Goal: Obtain resource: Obtain resource

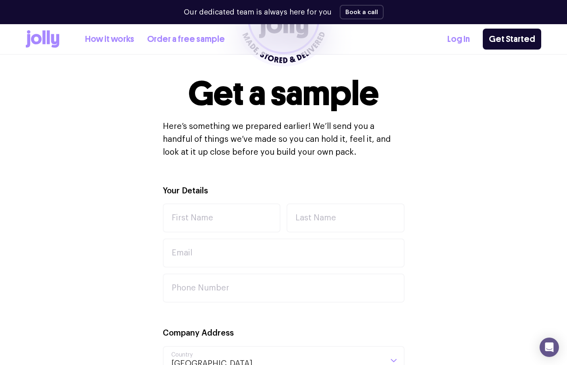
scroll to position [161, 0]
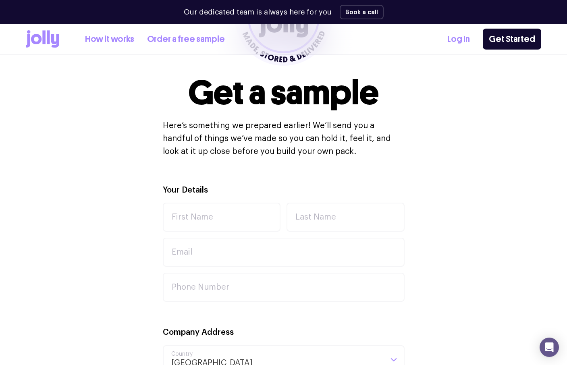
click at [124, 41] on link "How it works" at bounding box center [109, 39] width 49 height 13
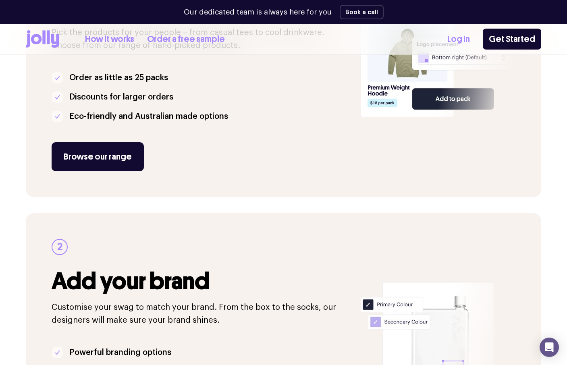
scroll to position [242, 0]
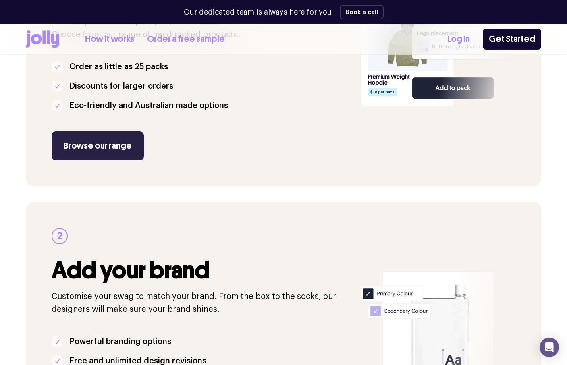
click at [108, 145] on link "Browse our range" at bounding box center [98, 145] width 92 height 29
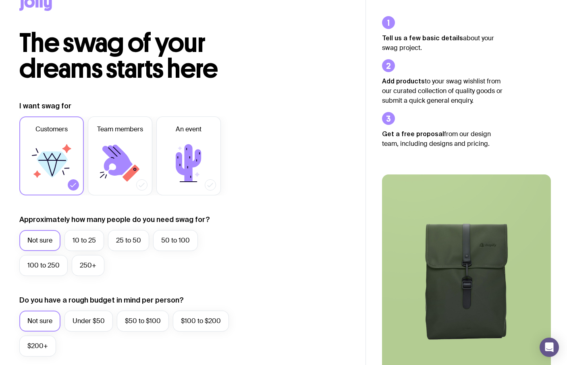
scroll to position [40, 0]
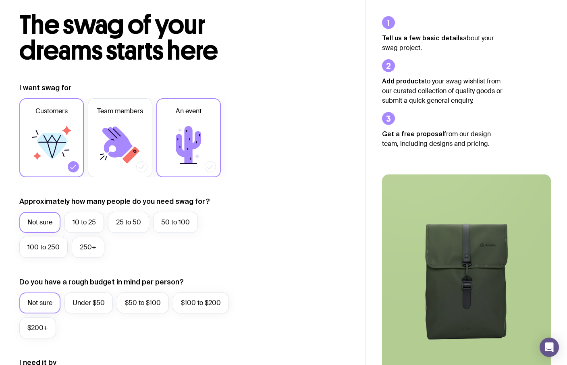
click at [213, 170] on icon at bounding box center [210, 167] width 8 height 8
click at [0, 0] on input "An event" at bounding box center [0, 0] width 0 height 0
click at [72, 164] on icon at bounding box center [73, 167] width 8 height 8
click at [0, 0] on input "Customers" at bounding box center [0, 0] width 0 height 0
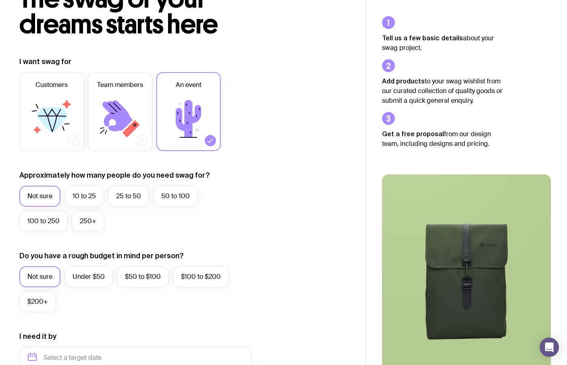
scroll to position [81, 0]
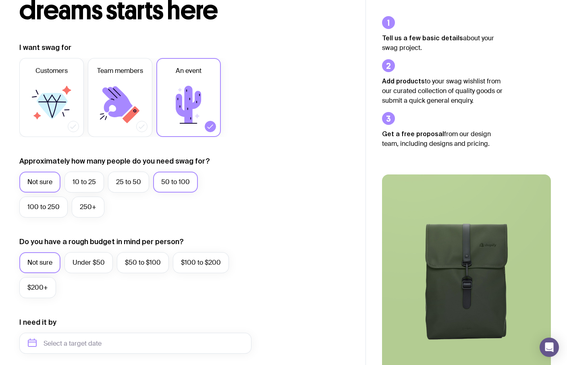
click at [173, 182] on label "50 to 100" at bounding box center [175, 182] width 45 height 21
click at [0, 0] on input "50 to 100" at bounding box center [0, 0] width 0 height 0
click at [48, 176] on label "Not sure" at bounding box center [39, 182] width 41 height 21
click at [0, 0] on input "Not sure" at bounding box center [0, 0] width 0 height 0
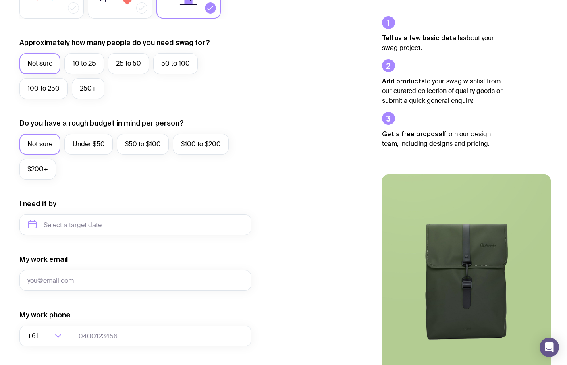
scroll to position [239, 0]
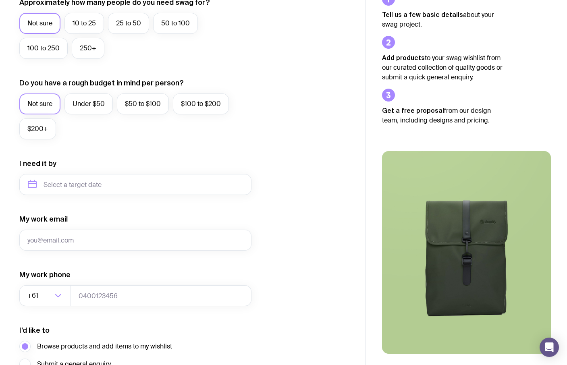
click at [240, 220] on div "My work email" at bounding box center [135, 232] width 232 height 36
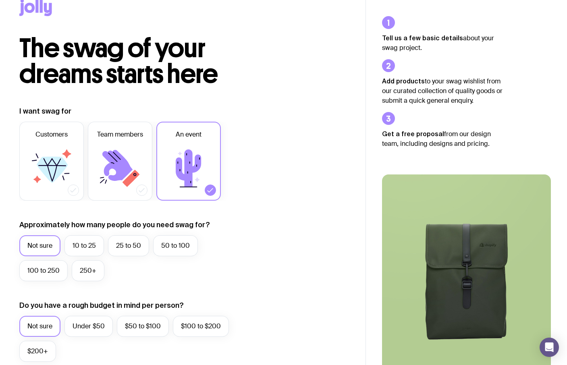
scroll to position [0, 0]
